Goal: Navigation & Orientation: Find specific page/section

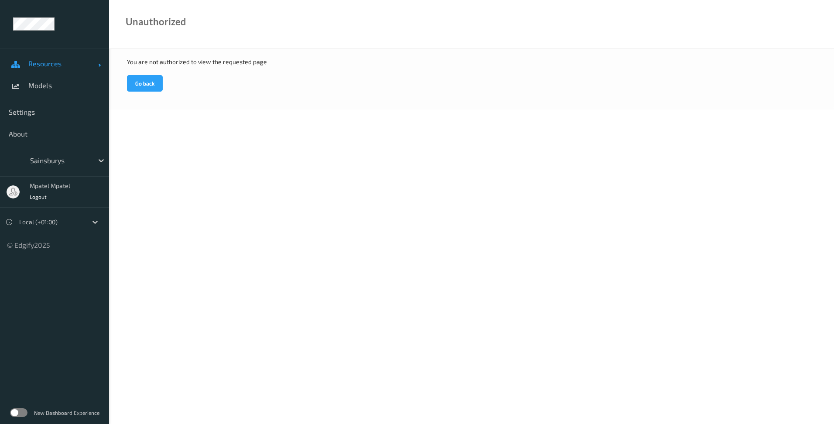
click at [62, 61] on span "Resources" at bounding box center [63, 63] width 70 height 9
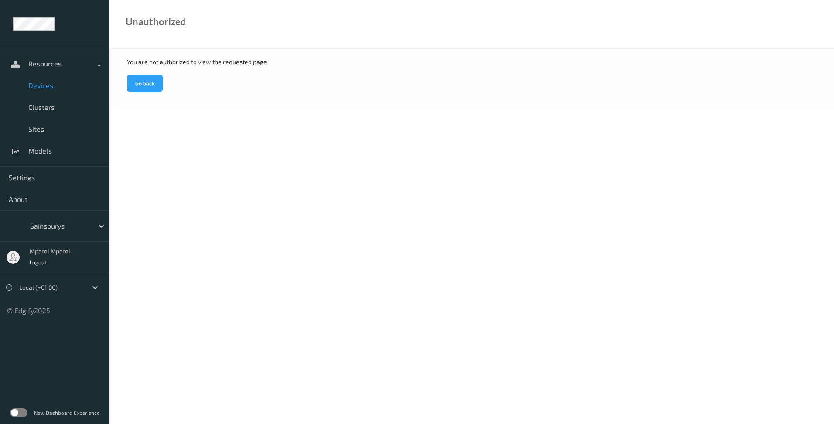
click at [28, 82] on span "Devices" at bounding box center [64, 85] width 72 height 9
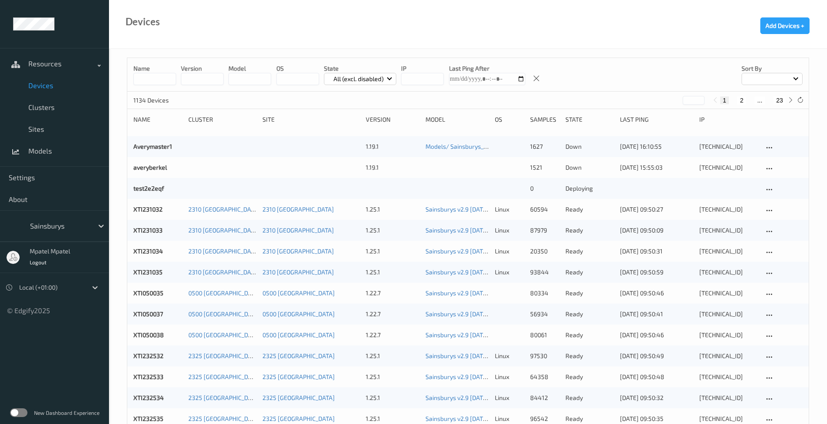
click at [147, 79] on input at bounding box center [154, 79] width 43 height 12
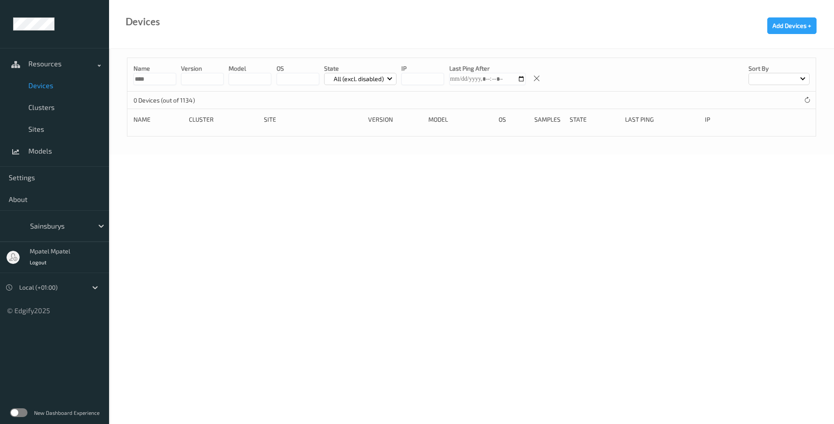
drag, startPoint x: 149, startPoint y: 77, endPoint x: 108, endPoint y: 83, distance: 41.4
click at [108, 80] on div "Resources Devices Clusters Sites Models Settings About Sainsburys mpatel mpatel…" at bounding box center [417, 53] width 834 height 106
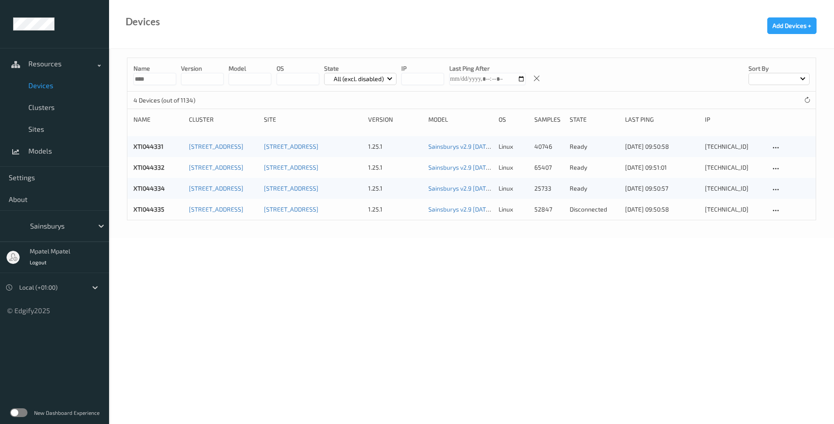
type input "****"
click at [805, 98] on icon at bounding box center [807, 100] width 7 height 7
click at [154, 213] on div "XTI044335" at bounding box center [157, 209] width 49 height 9
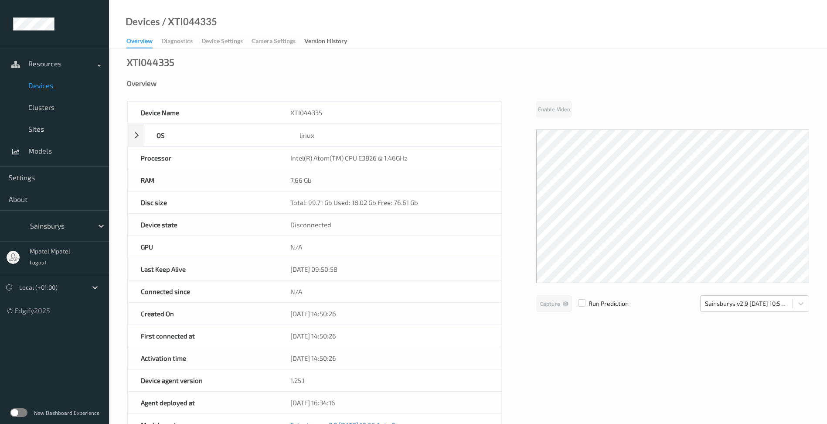
click at [40, 84] on span "Devices" at bounding box center [64, 85] width 72 height 9
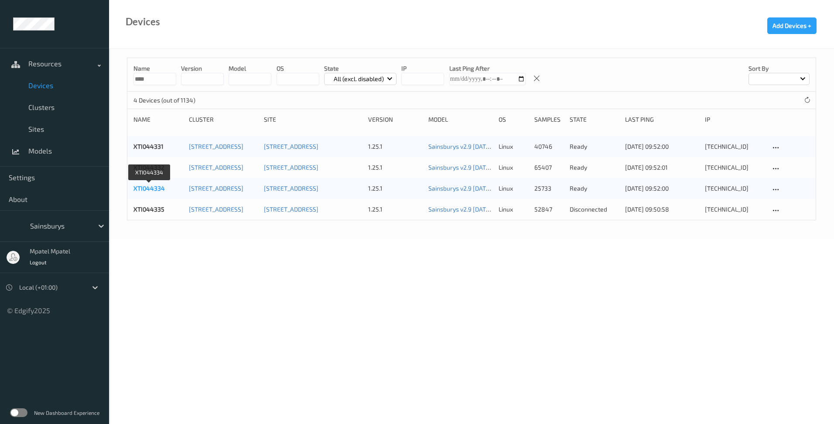
click at [147, 184] on link "XTI044334" at bounding box center [148, 187] width 31 height 7
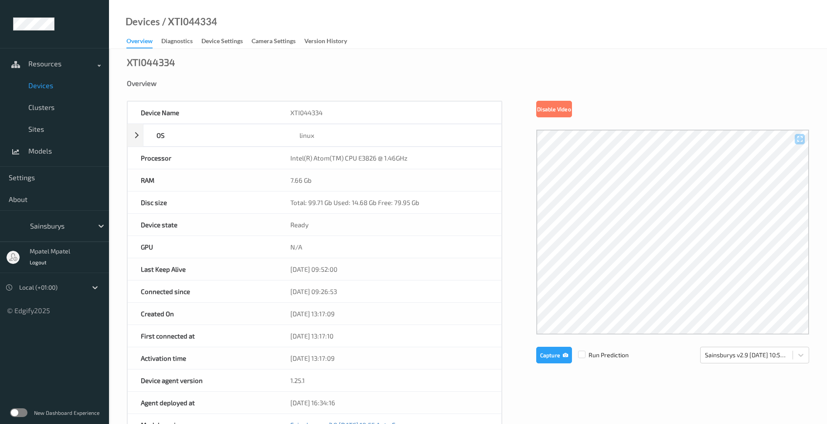
click at [46, 83] on span "Devices" at bounding box center [64, 85] width 72 height 9
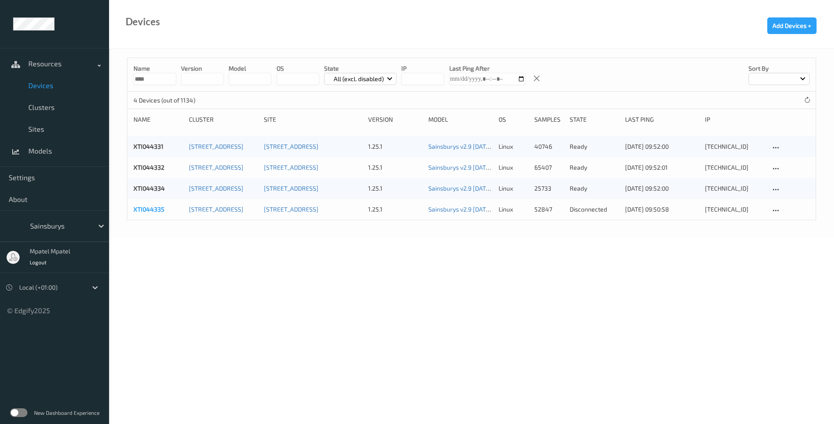
click at [143, 208] on link "XTI044335" at bounding box center [148, 208] width 31 height 7
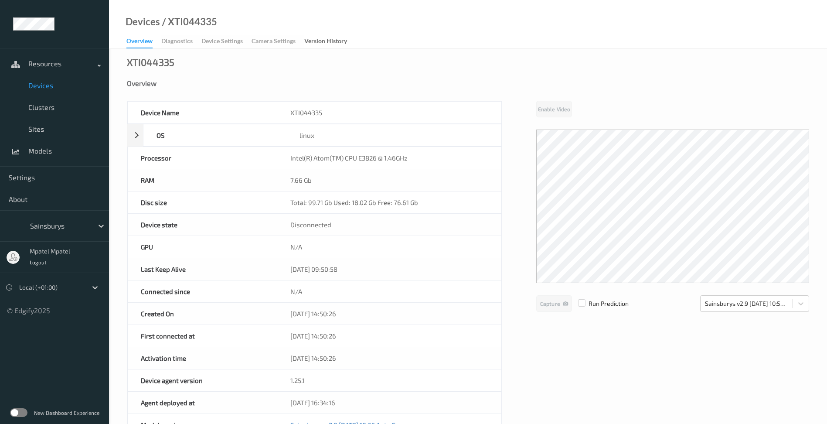
click at [54, 82] on span "Devices" at bounding box center [64, 85] width 72 height 9
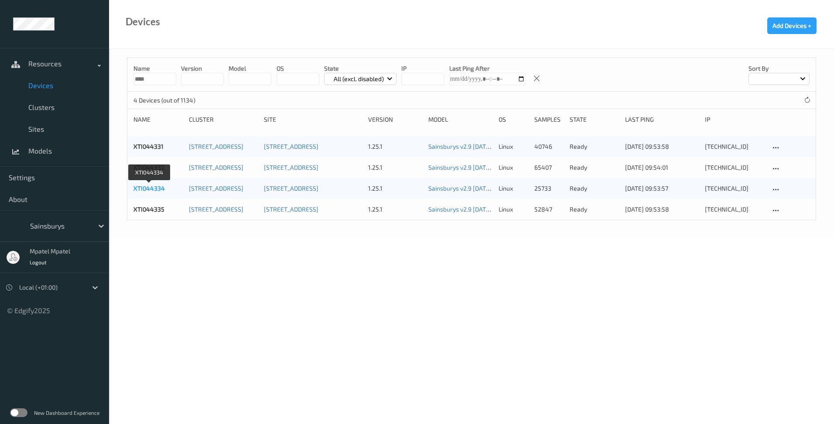
click at [157, 189] on link "XTI044334" at bounding box center [148, 187] width 31 height 7
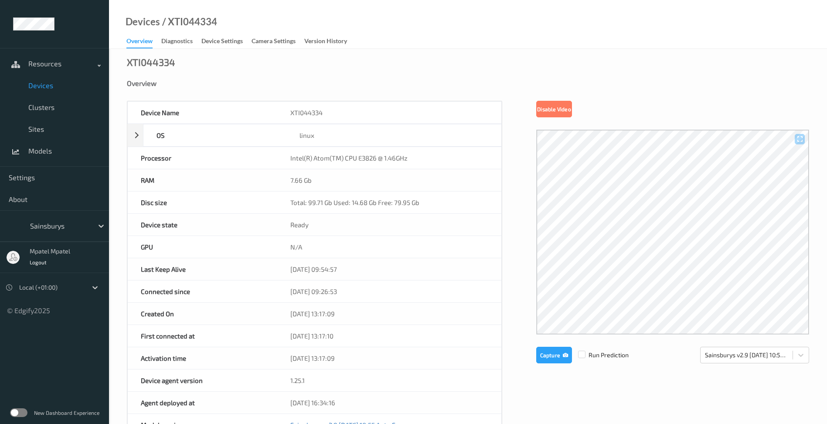
click at [33, 85] on span "Devices" at bounding box center [64, 85] width 72 height 9
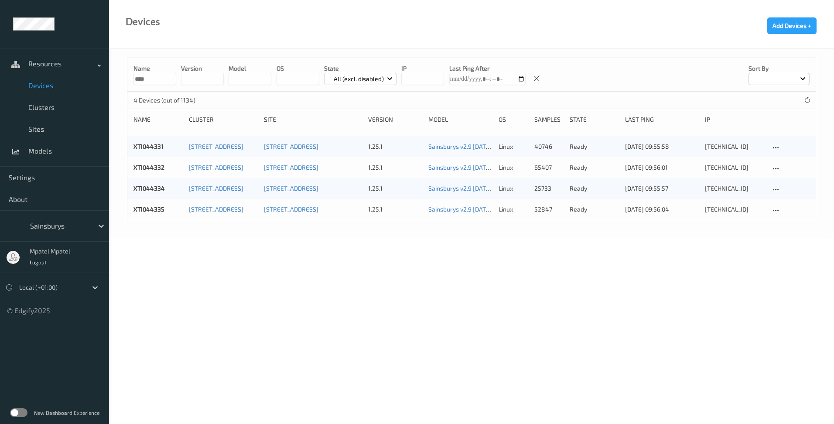
click at [526, 255] on body "Resources Devices Clusters Sites Models Settings About Sainsburys mpatel mpatel…" at bounding box center [417, 212] width 834 height 424
